Goal: Navigation & Orientation: Find specific page/section

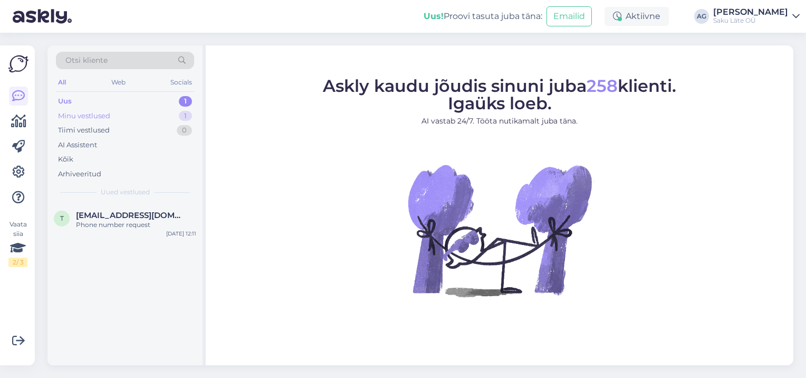
click at [109, 118] on div "Minu vestlused" at bounding box center [84, 116] width 52 height 11
click at [127, 226] on div "Veskimäe [PERSON_NAME] vald" at bounding box center [136, 224] width 120 height 9
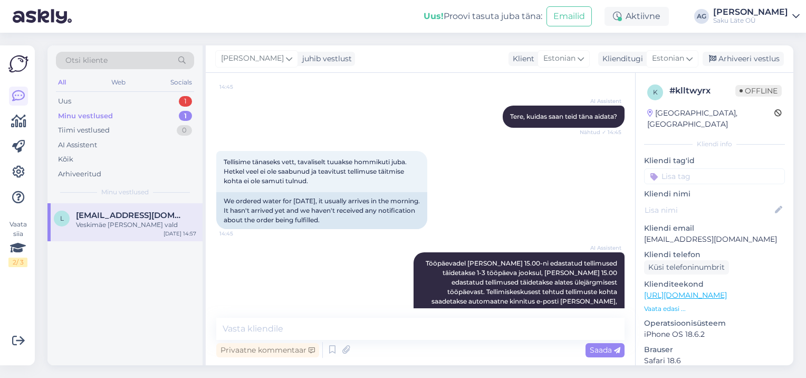
scroll to position [70, 0]
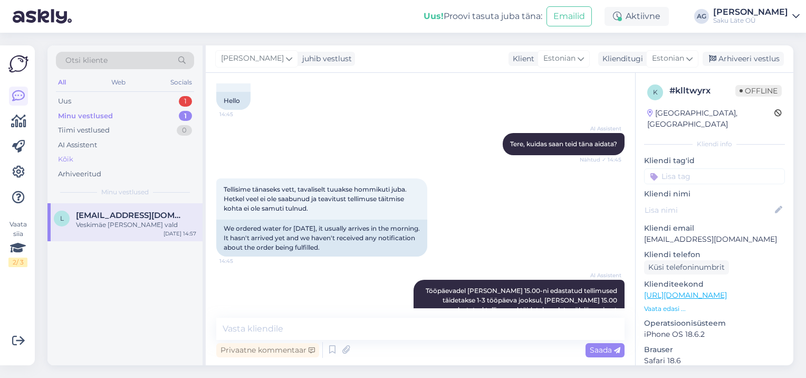
click at [68, 160] on div "Kõik" at bounding box center [65, 159] width 15 height 11
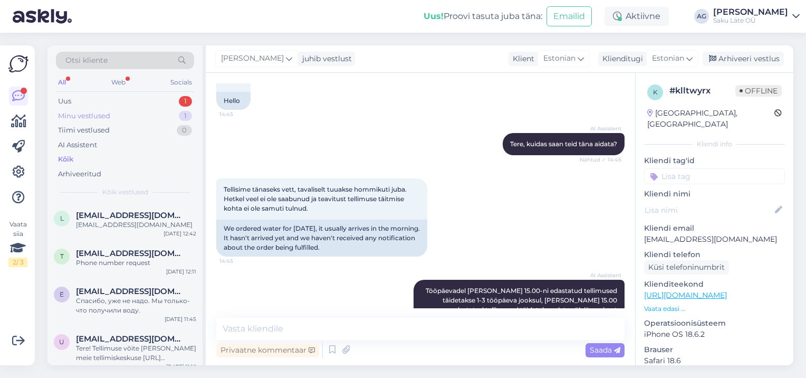
click at [90, 117] on div "Minu vestlused" at bounding box center [84, 116] width 52 height 11
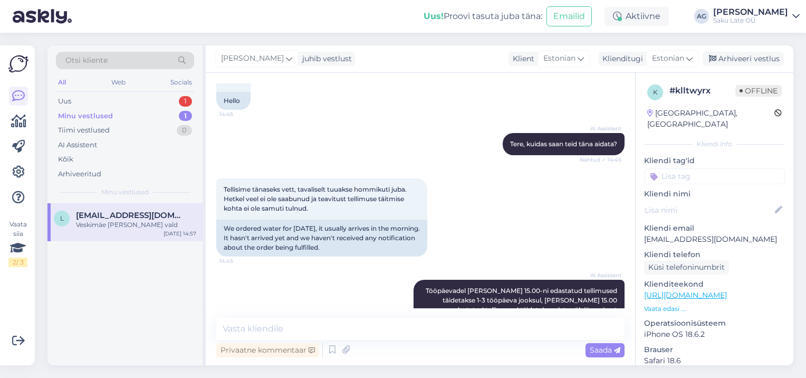
click at [99, 214] on span "[EMAIL_ADDRESS][DOMAIN_NAME]" at bounding box center [131, 214] width 110 height 9
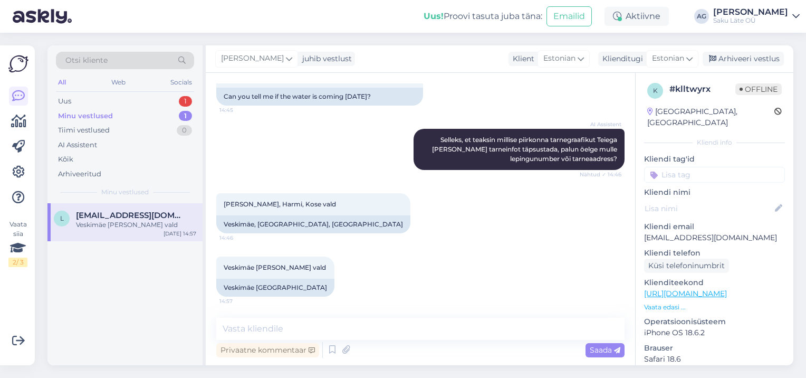
scroll to position [0, 0]
click at [98, 127] on div "Tiimi vestlused" at bounding box center [84, 130] width 52 height 11
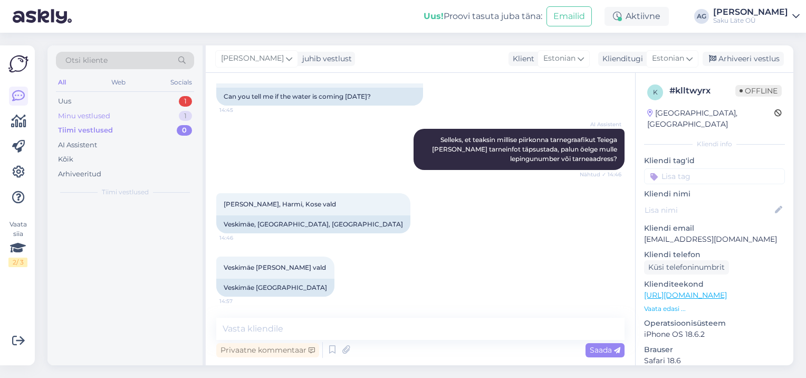
click at [89, 118] on div "Minu vestlused" at bounding box center [84, 116] width 52 height 11
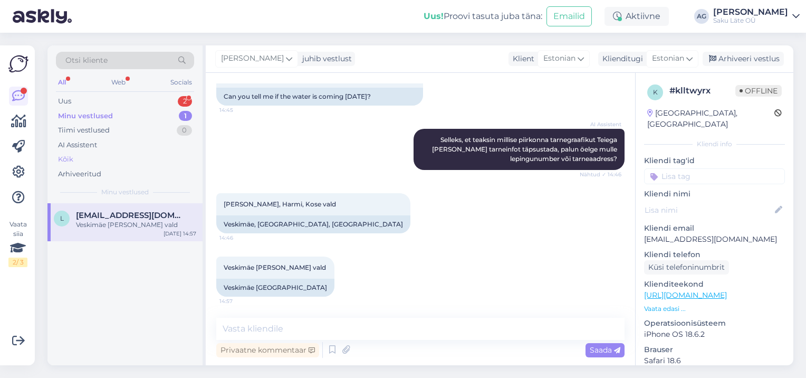
click at [68, 162] on div "Kõik" at bounding box center [65, 159] width 15 height 11
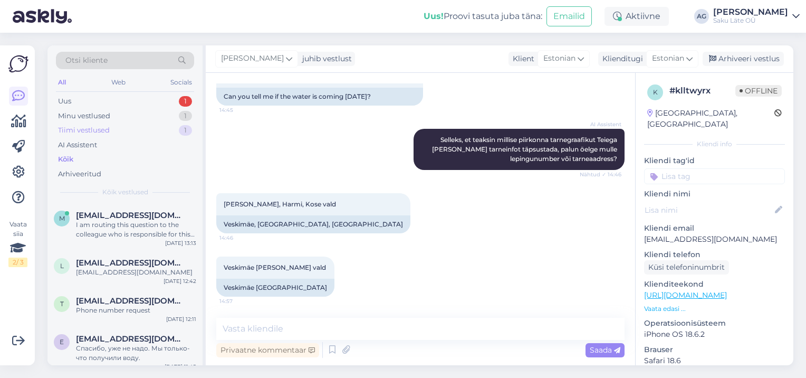
click at [86, 131] on div "Tiimi vestlused" at bounding box center [84, 130] width 52 height 11
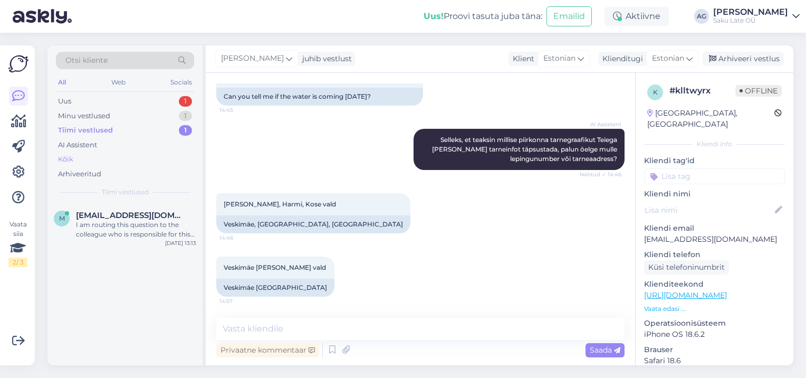
click at [76, 158] on div "Kõik" at bounding box center [125, 159] width 138 height 15
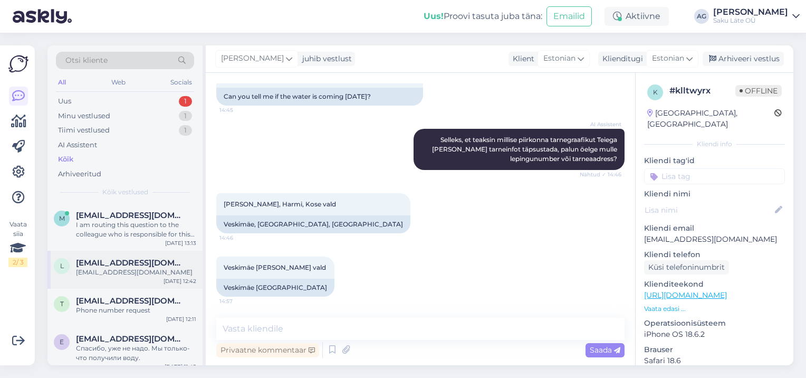
click at [120, 265] on span "[EMAIL_ADDRESS][DOMAIN_NAME]" at bounding box center [131, 262] width 110 height 9
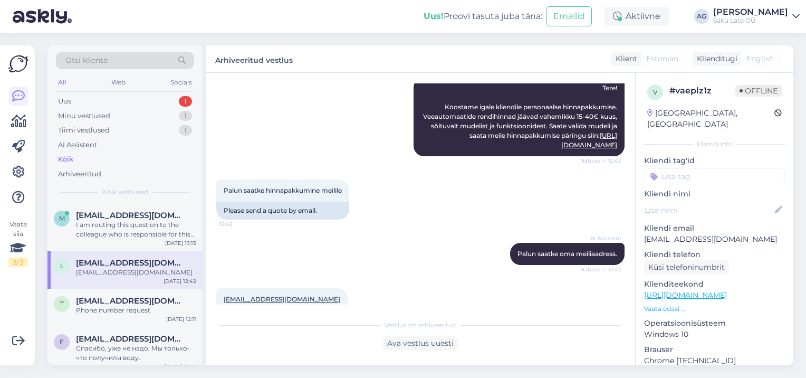
scroll to position [255, 0]
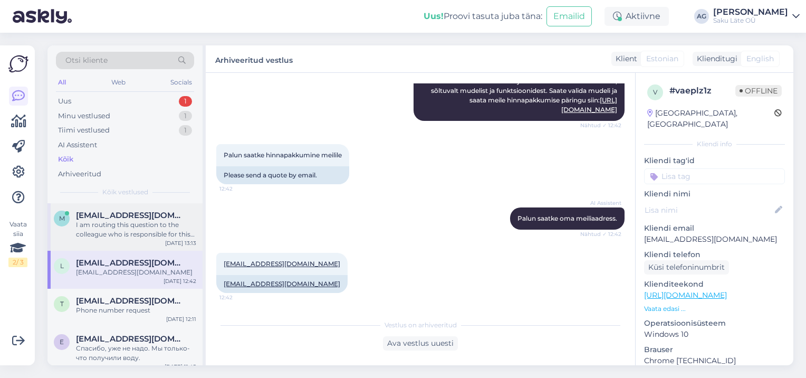
click at [129, 233] on div "I am routing this question to the colleague who is responsible for this topic. …" at bounding box center [136, 229] width 120 height 19
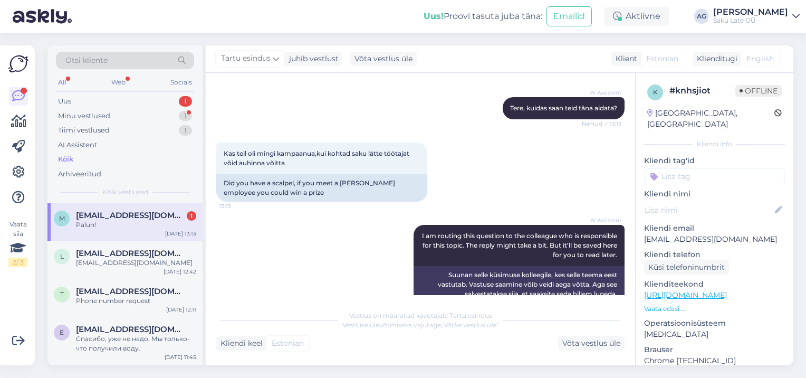
scroll to position [325, 0]
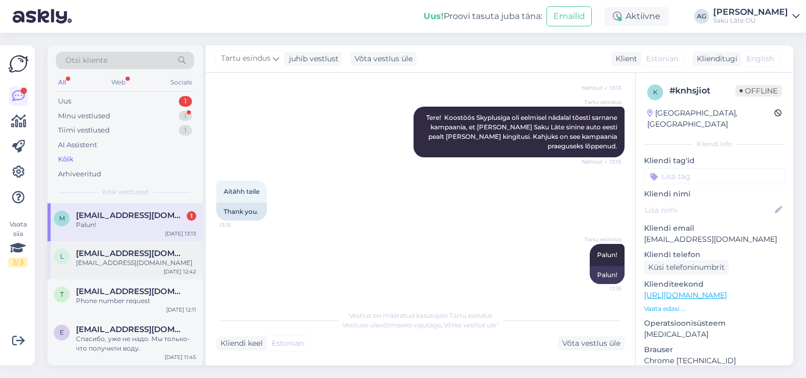
click at [97, 264] on div "[EMAIL_ADDRESS][DOMAIN_NAME]" at bounding box center [136, 262] width 120 height 9
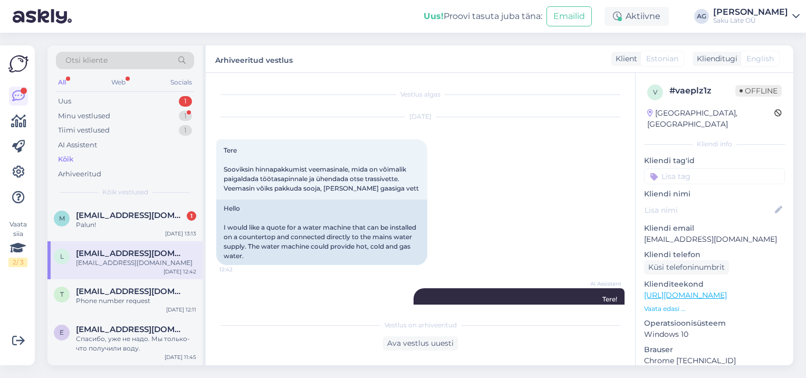
scroll to position [255, 0]
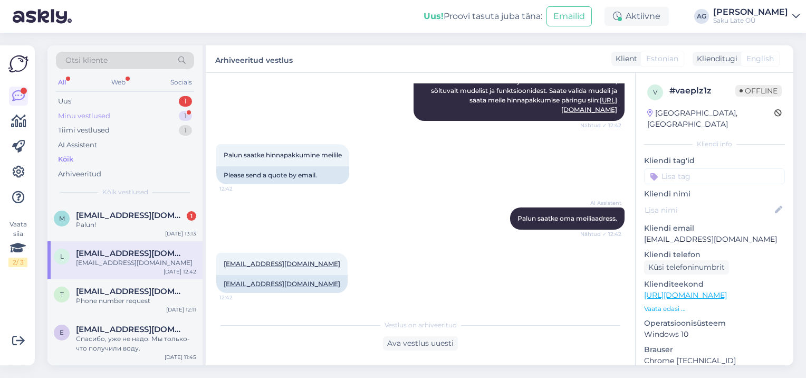
click at [97, 116] on div "Minu vestlused" at bounding box center [84, 116] width 52 height 11
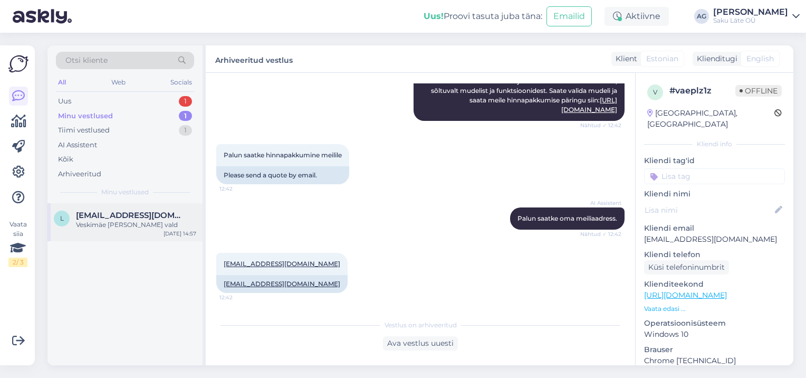
click at [108, 228] on div "Veskimäe [PERSON_NAME] vald" at bounding box center [136, 224] width 120 height 9
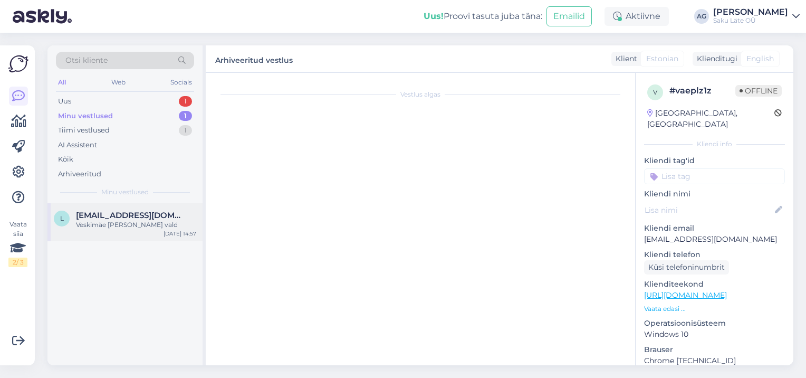
scroll to position [386, 0]
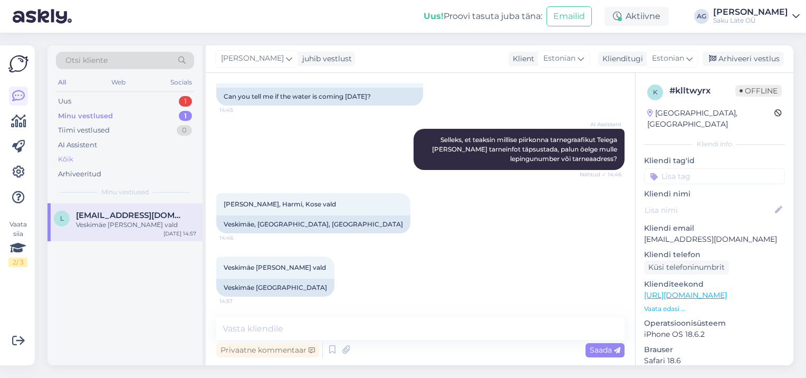
click at [73, 159] on div "Kõik" at bounding box center [125, 159] width 138 height 15
